Goal: Check status: Check status

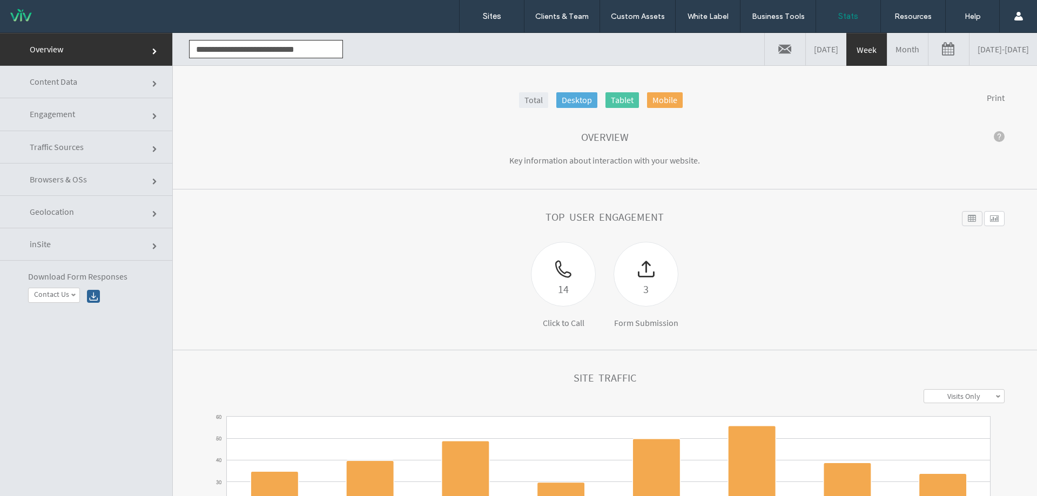
drag, startPoint x: 869, startPoint y: 53, endPoint x: 945, endPoint y: 60, distance: 77.0
click at [887, 53] on link "Month" at bounding box center [907, 49] width 41 height 32
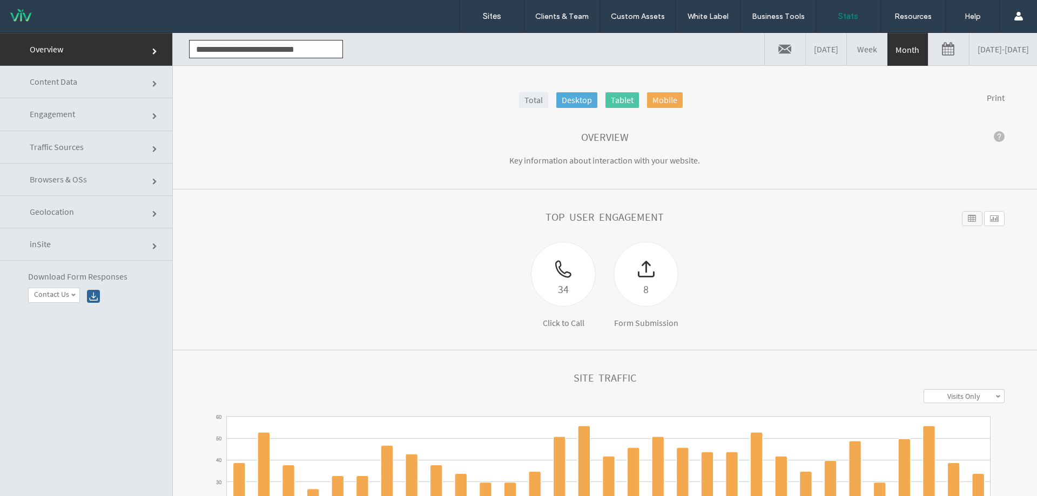
click at [981, 55] on link "09/13/2025 - 10/13/2025" at bounding box center [1004, 49] width 68 height 32
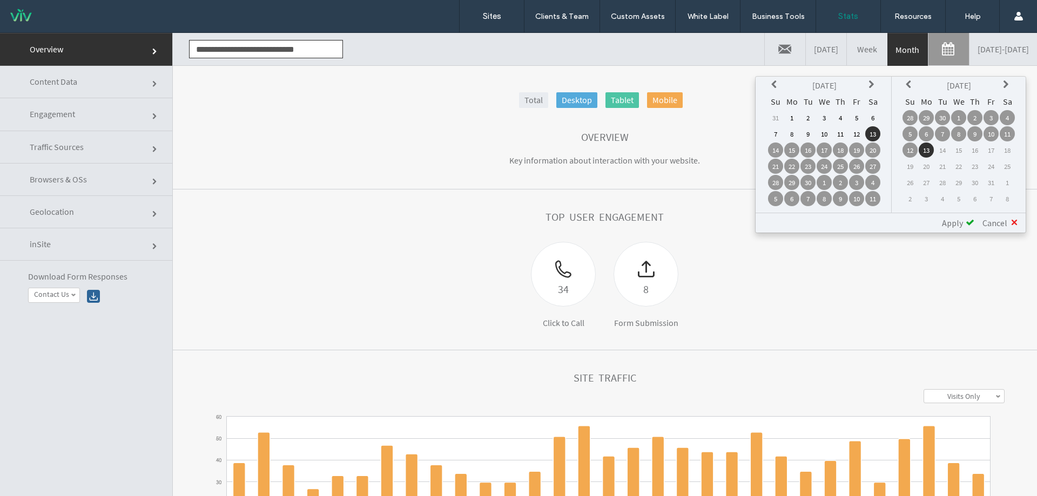
click at [774, 83] on icon at bounding box center [775, 84] width 9 height 9
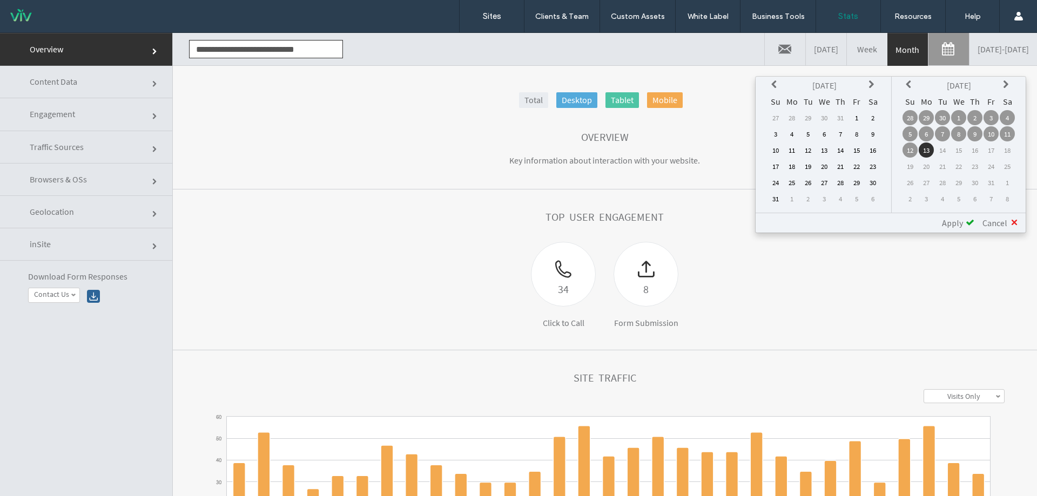
click at [774, 83] on icon at bounding box center [775, 84] width 9 height 9
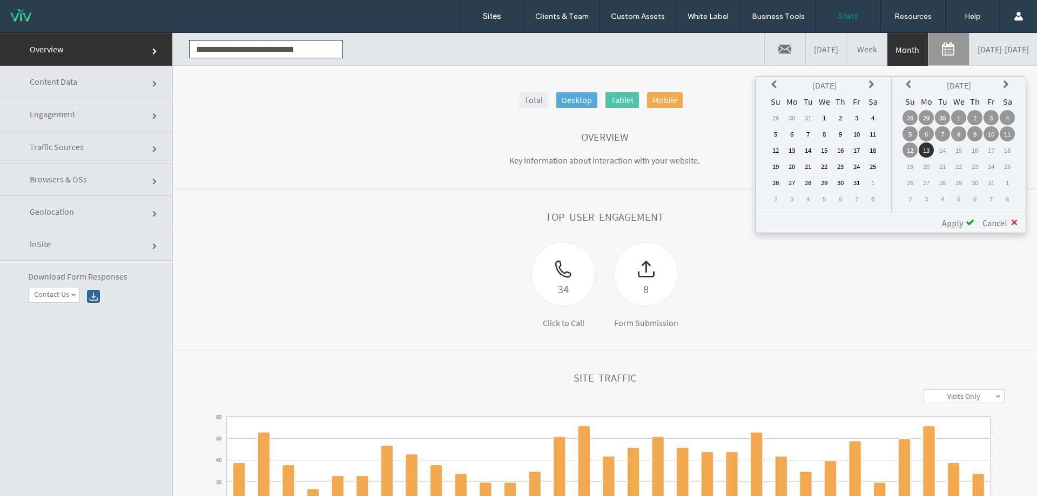
click at [774, 83] on icon at bounding box center [775, 84] width 9 height 9
click at [779, 151] on td "13" at bounding box center [775, 150] width 15 height 15
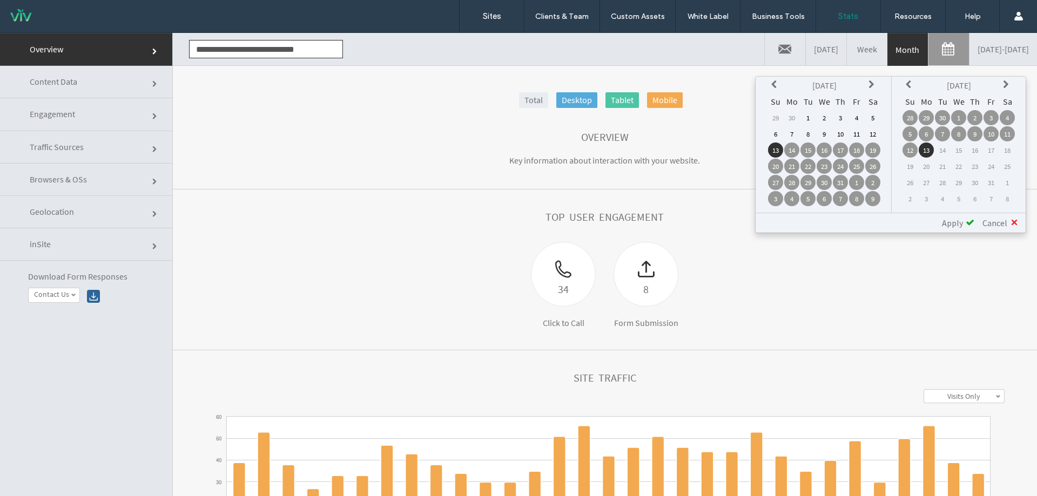
click at [959, 222] on span "Apply" at bounding box center [952, 223] width 21 height 11
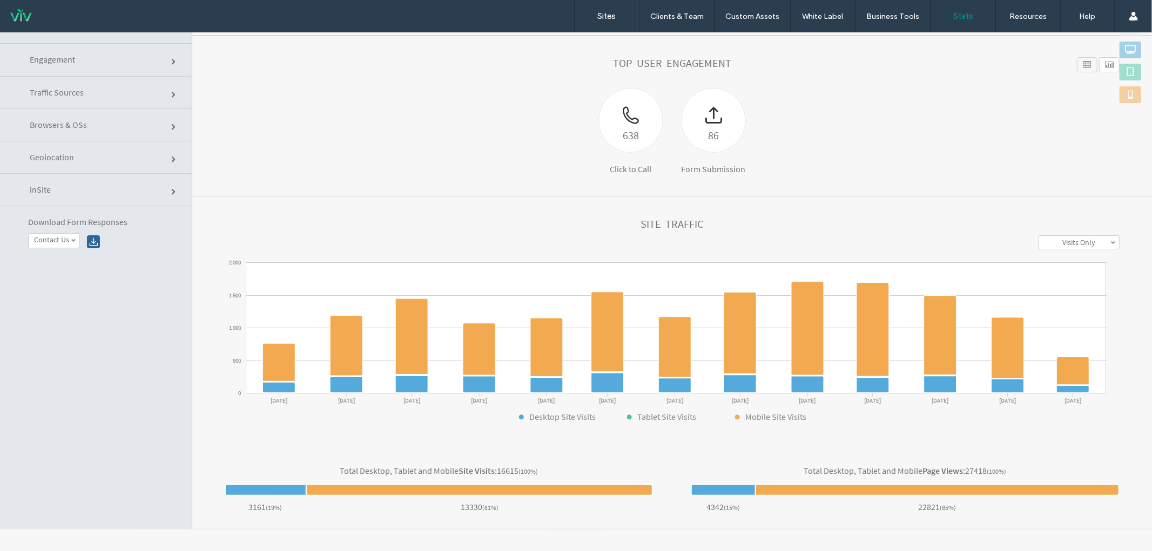
scroll to position [97, 0]
